Goal: Task Accomplishment & Management: Use online tool/utility

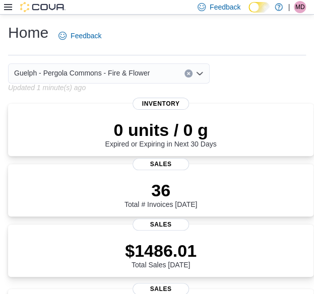
click at [9, 8] on icon at bounding box center [8, 7] width 8 height 8
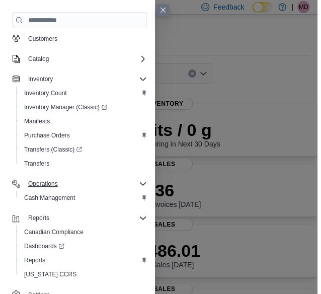
scroll to position [110, 0]
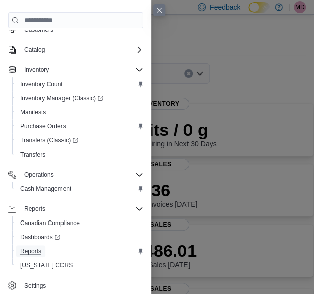
click at [38, 250] on span "Reports" at bounding box center [30, 251] width 21 height 8
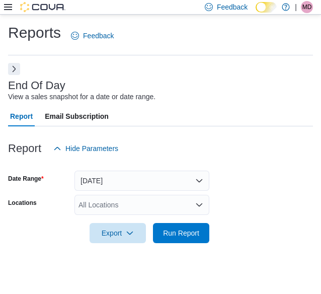
click at [15, 67] on button "Next" at bounding box center [14, 69] width 12 height 12
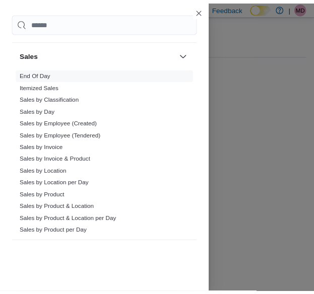
scroll to position [655, 0]
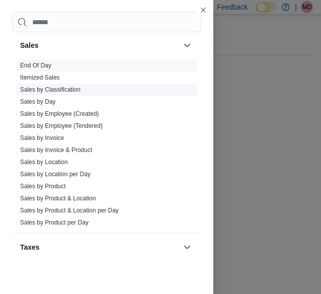
click at [57, 86] on link "Sales by Classification" at bounding box center [50, 89] width 60 height 7
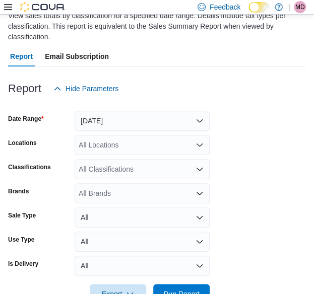
scroll to position [95, 0]
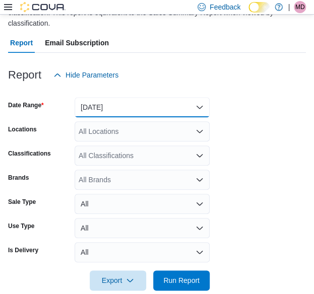
click at [103, 110] on button "[DATE]" at bounding box center [142, 107] width 135 height 20
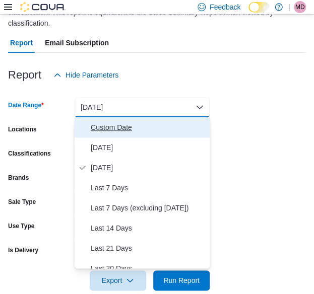
click at [107, 126] on span "Custom Date" at bounding box center [148, 127] width 115 height 12
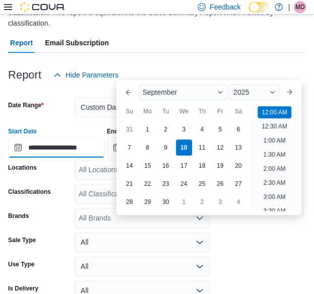
click at [77, 151] on input "**********" at bounding box center [56, 148] width 97 height 20
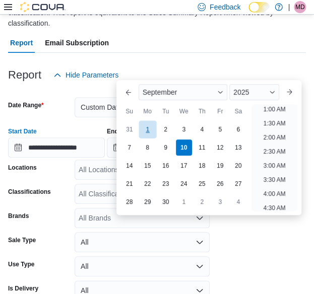
click at [146, 126] on div "1" at bounding box center [148, 130] width 18 height 18
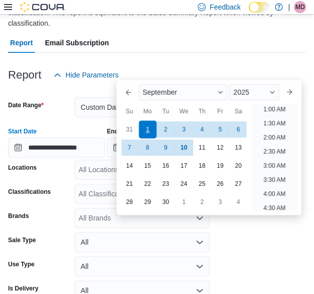
scroll to position [2, 0]
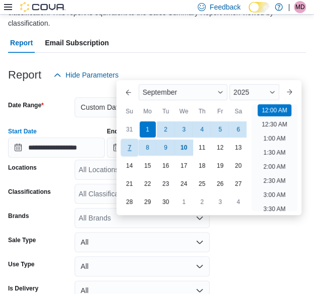
click at [132, 145] on div "7" at bounding box center [129, 148] width 18 height 18
type input "**********"
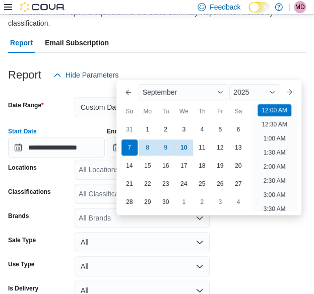
click at [52, 181] on form "**********" at bounding box center [157, 207] width 298 height 244
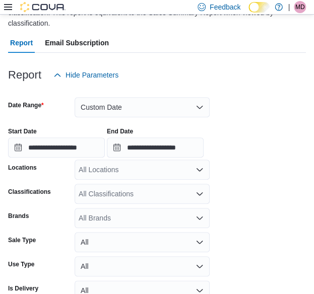
click at [96, 168] on div "All Locations" at bounding box center [142, 170] width 135 height 20
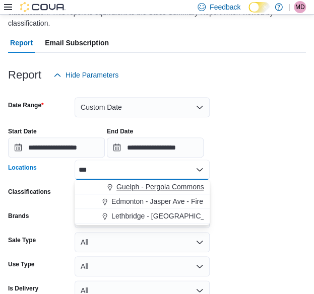
type input "***"
click at [137, 188] on span "Guelph - Pergola Commons - Fire & Flower" at bounding box center [184, 187] width 136 height 10
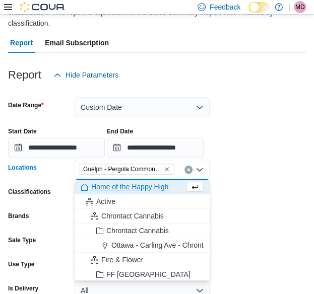
drag, startPoint x: 307, startPoint y: 197, endPoint x: 301, endPoint y: 198, distance: 6.1
click at [306, 197] on form "**********" at bounding box center [157, 207] width 298 height 244
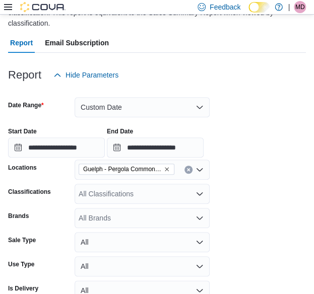
click at [139, 192] on div "All Classifications" at bounding box center [142, 194] width 135 height 20
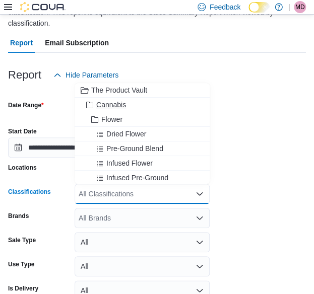
click at [108, 106] on span "Cannabis" at bounding box center [111, 105] width 30 height 10
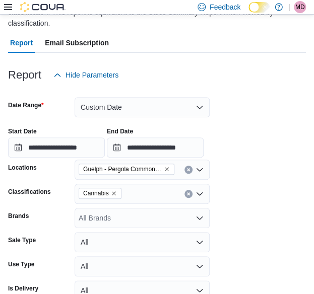
click at [243, 198] on form "**********" at bounding box center [157, 207] width 298 height 244
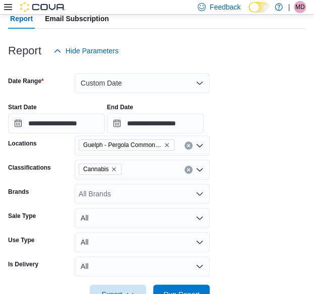
scroll to position [150, 0]
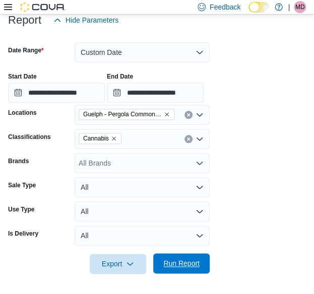
click at [182, 267] on span "Run Report" at bounding box center [181, 263] width 36 height 10
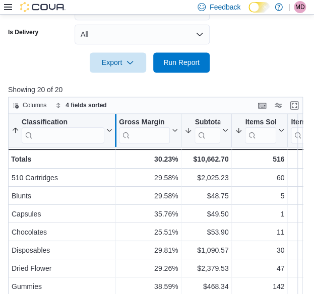
drag, startPoint x: 183, startPoint y: 119, endPoint x: 113, endPoint y: 137, distance: 72.1
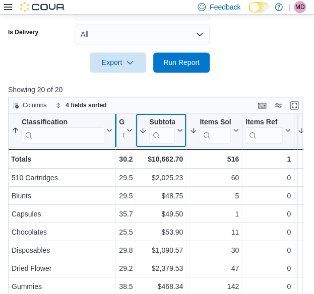
drag, startPoint x: 144, startPoint y: 118, endPoint x: 113, endPoint y: 132, distance: 33.8
drag, startPoint x: 155, startPoint y: 120, endPoint x: 116, endPoint y: 129, distance: 39.8
drag, startPoint x: 175, startPoint y: 120, endPoint x: 116, endPoint y: 136, distance: 61.5
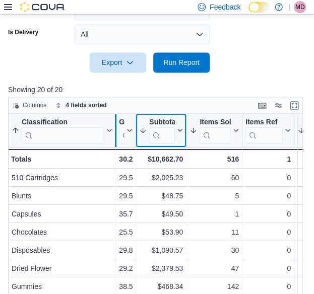
click at [300, 103] on button "Enter fullscreen" at bounding box center [294, 105] width 12 height 12
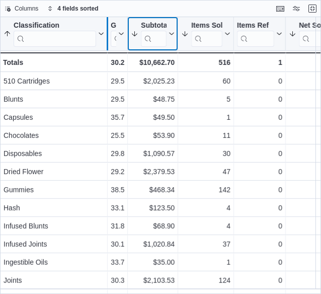
drag, startPoint x: 148, startPoint y: 25, endPoint x: 105, endPoint y: 44, distance: 46.9
drag, startPoint x: 126, startPoint y: 38, endPoint x: 144, endPoint y: 31, distance: 18.8
click at [144, 31] on div at bounding box center [145, 33] width 8 height 33
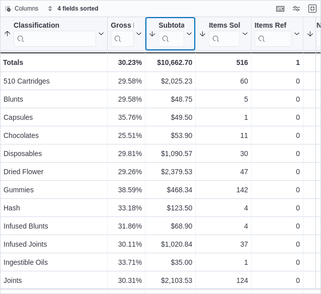
click at [157, 23] on button "Subtotal" at bounding box center [171, 34] width 44 height 26
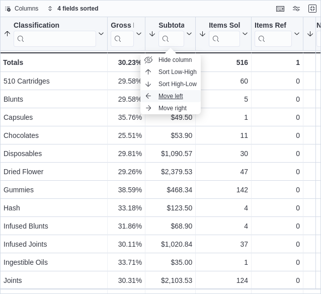
click at [172, 95] on span "Move left" at bounding box center [171, 96] width 25 height 8
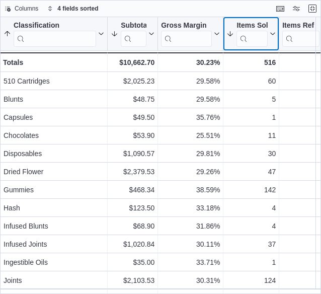
click at [235, 21] on button "Items Sold" at bounding box center [251, 34] width 49 height 26
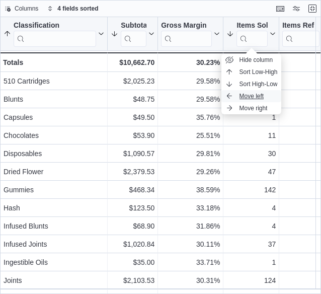
click at [248, 91] on button "Move left" at bounding box center [252, 96] width 60 height 12
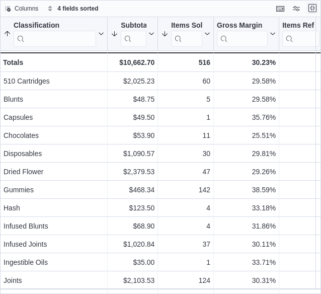
click at [311, 8] on button "Exit fullscreen" at bounding box center [313, 8] width 12 height 12
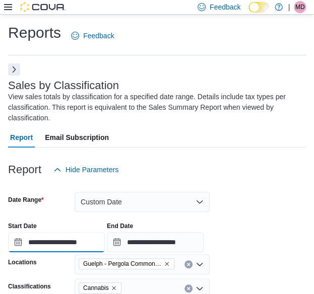
click at [75, 243] on input "**********" at bounding box center [56, 242] width 97 height 20
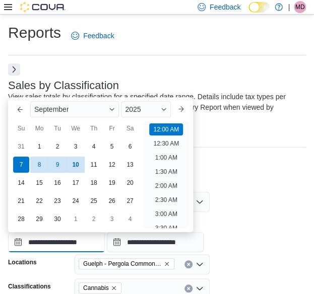
scroll to position [31, 0]
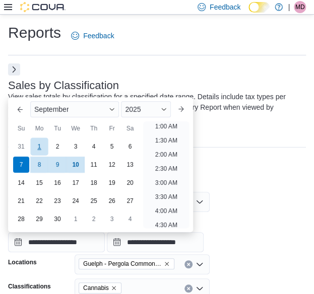
click at [40, 146] on div "1" at bounding box center [39, 147] width 18 height 18
type input "**********"
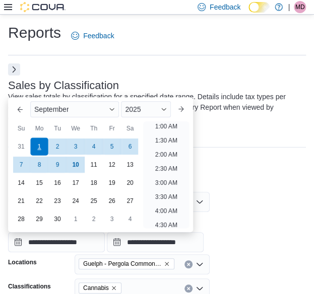
scroll to position [2, 0]
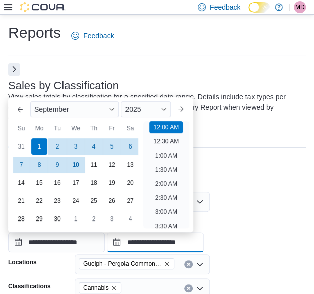
click at [182, 244] on input "**********" at bounding box center [155, 242] width 97 height 20
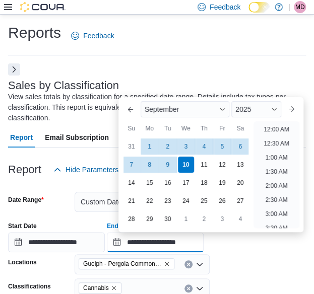
scroll to position [572, 0]
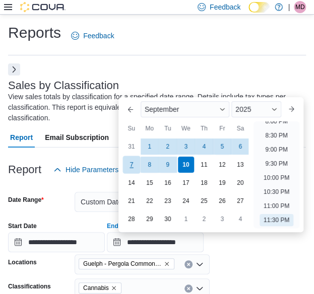
click at [129, 161] on div "7" at bounding box center [131, 165] width 18 height 18
type input "**********"
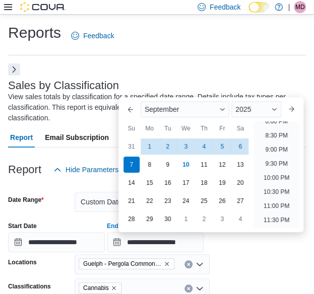
click at [253, 254] on div at bounding box center [157, 253] width 298 height 2
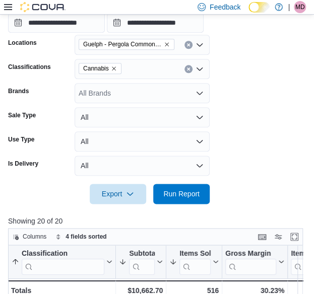
scroll to position [252, 0]
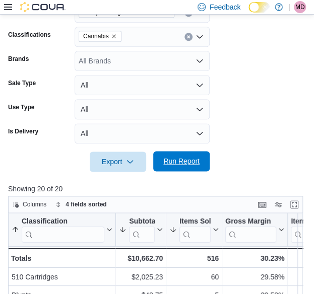
click at [170, 162] on span "Run Report" at bounding box center [181, 161] width 36 height 10
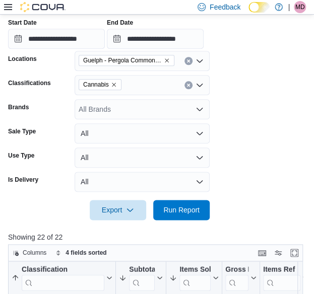
scroll to position [145, 0]
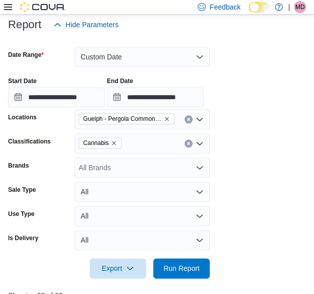
click at [113, 141] on icon "Remove Cannabis from selection in this group" at bounding box center [114, 143] width 6 height 6
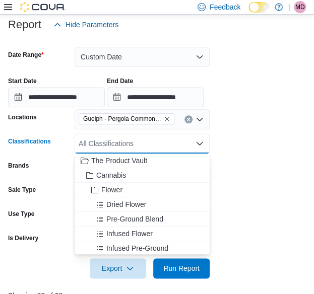
click at [115, 144] on div "All Classifications Combo box. Selected. Combo box input. All Classifications. …" at bounding box center [142, 143] width 135 height 20
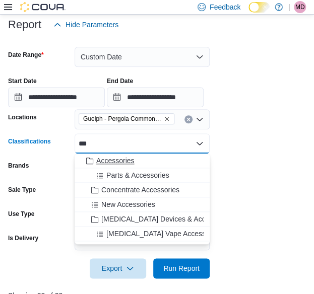
type input "***"
click at [130, 161] on span "Accessories" at bounding box center [115, 161] width 38 height 10
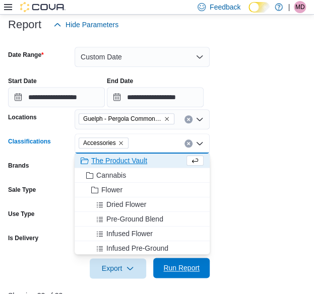
click at [176, 271] on span "Run Report" at bounding box center [181, 268] width 36 height 10
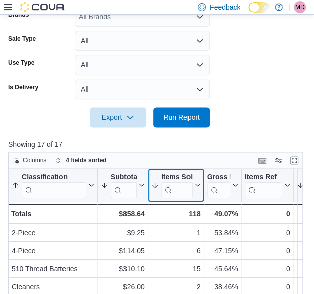
click at [197, 186] on icon at bounding box center [197, 185] width 5 height 3
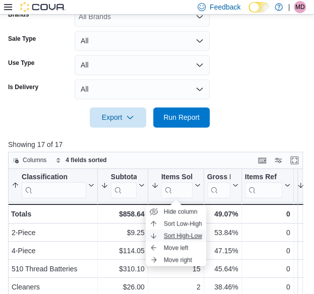
click at [184, 233] on span "Sort High-Low" at bounding box center [183, 236] width 38 height 8
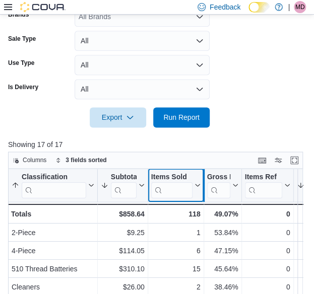
click at [199, 185] on div at bounding box center [203, 185] width 8 height 33
click at [196, 187] on icon at bounding box center [196, 185] width 8 height 6
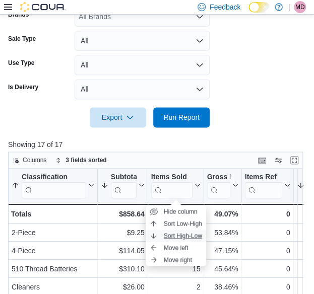
click at [182, 237] on span "Sort High-Low" at bounding box center [183, 236] width 38 height 8
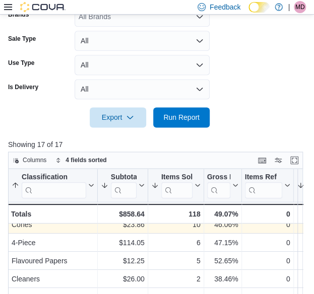
scroll to position [101, 0]
